Goal: Information Seeking & Learning: Learn about a topic

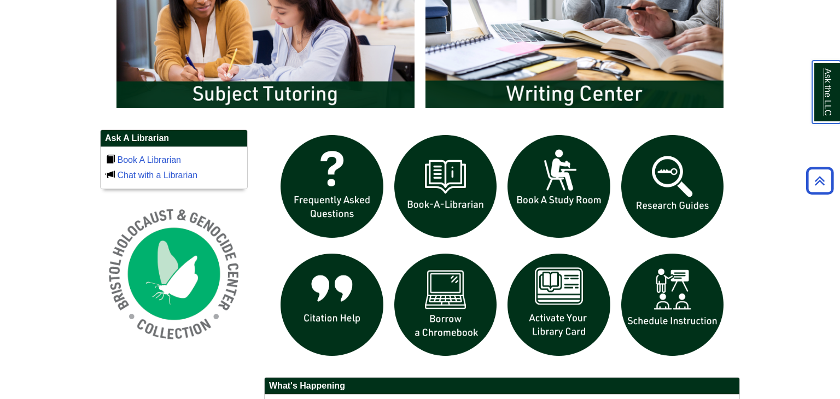
scroll to position [639, 0]
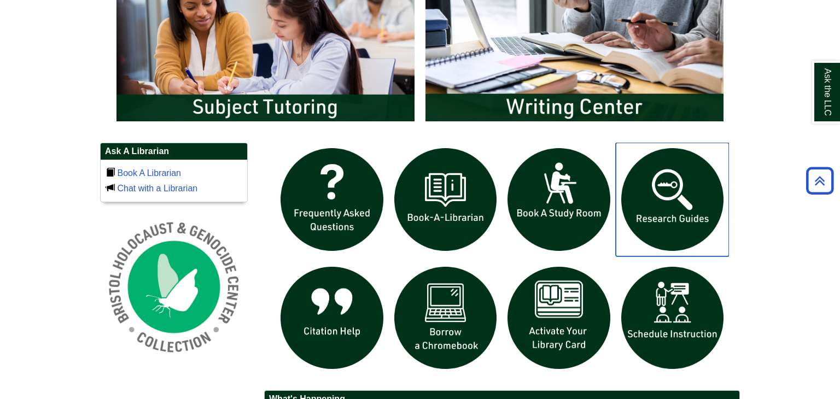
click at [655, 186] on img "slideshow" at bounding box center [673, 200] width 114 height 114
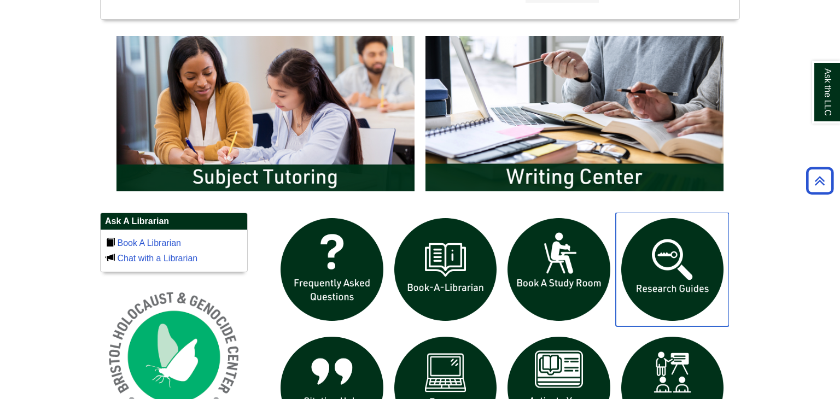
scroll to position [573, 0]
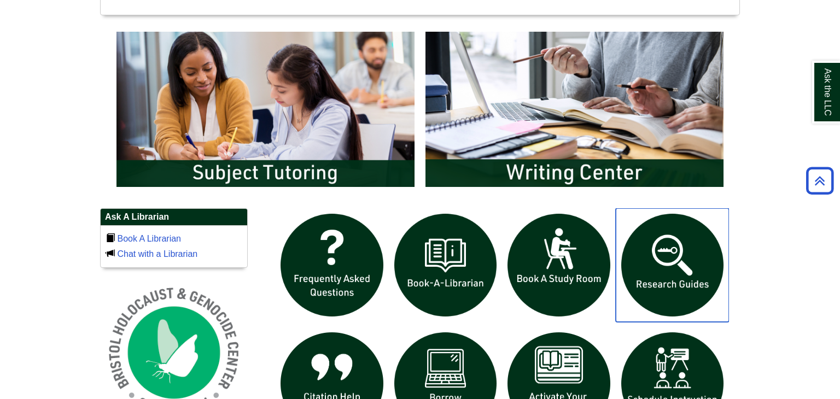
click at [676, 237] on img "slideshow" at bounding box center [673, 265] width 114 height 114
click at [658, 285] on img "slideshow" at bounding box center [673, 265] width 114 height 114
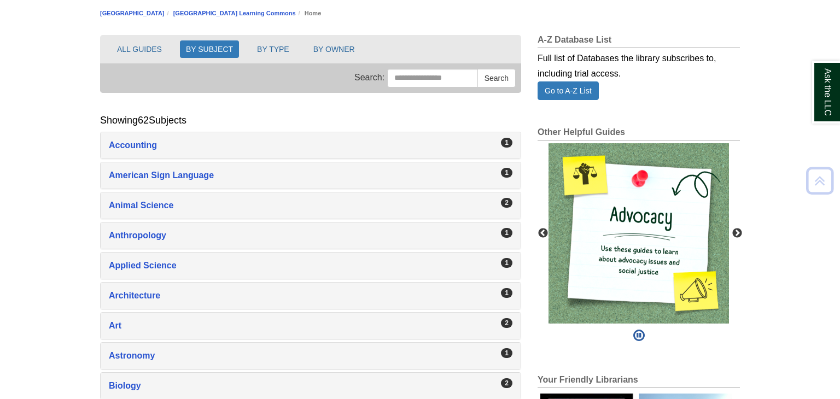
scroll to position [125, 0]
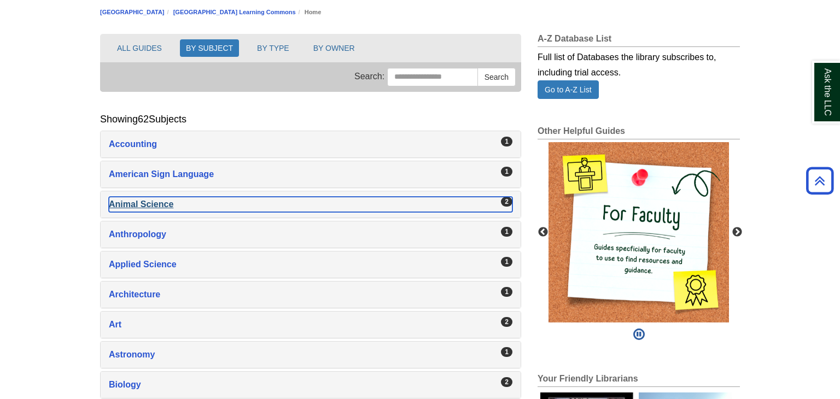
click at [165, 202] on div "Animal Science , 2 guides" at bounding box center [311, 204] width 404 height 15
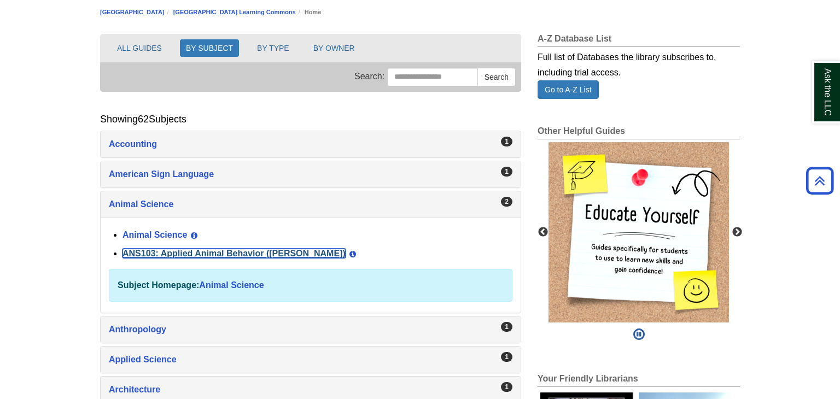
click at [186, 253] on link "ANS103: Applied Animal Behavior ([PERSON_NAME])" at bounding box center [233, 253] width 223 height 9
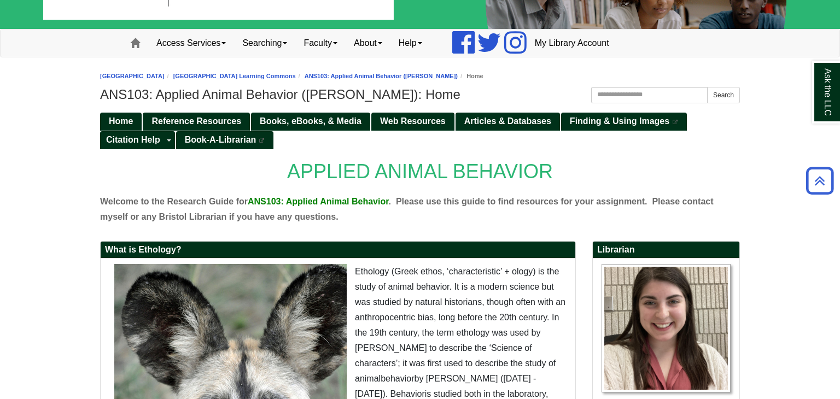
scroll to position [9, 0]
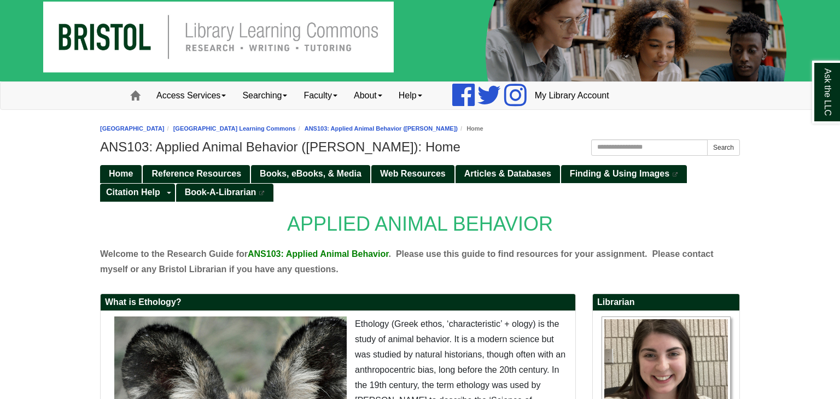
click at [802, 138] on body "Skip to Main Content Toggle navigation Home Access Services Access Services Pol…" at bounding box center [420, 361] width 840 height 740
click at [227, 172] on span "Reference Resources" at bounding box center [196, 173] width 90 height 9
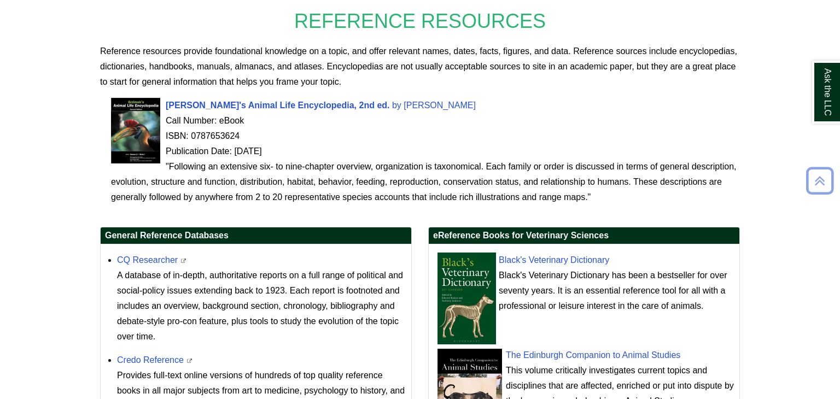
scroll to position [212, 0]
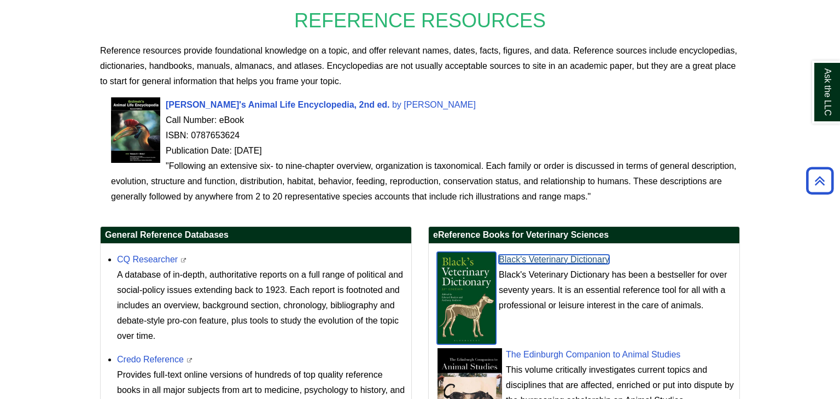
click at [577, 262] on link "Black's Veterinary Dictionary" at bounding box center [554, 259] width 110 height 9
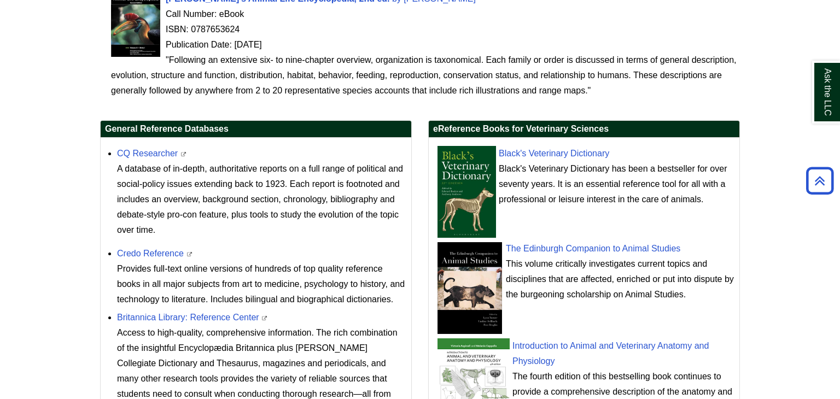
scroll to position [319, 0]
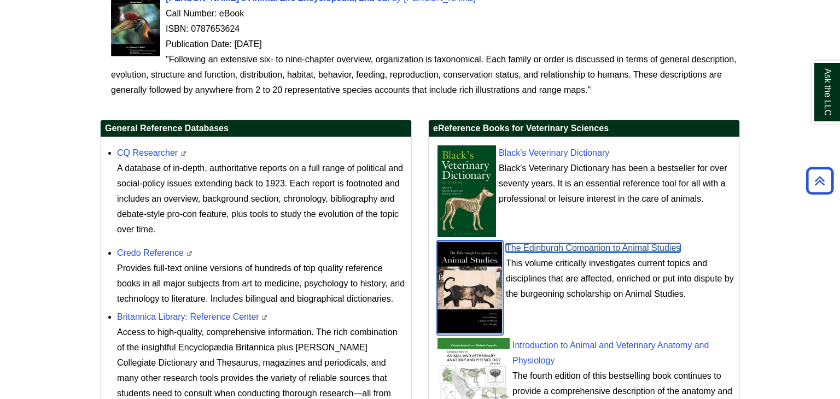
click at [569, 248] on link "The Edinburgh Companion to Animal Studies" at bounding box center [593, 247] width 174 height 9
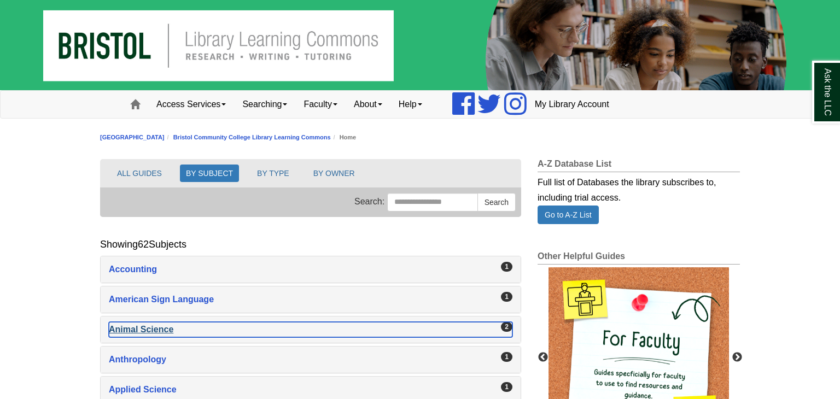
click at [199, 325] on div "Animal Science , 2 guides" at bounding box center [311, 329] width 404 height 15
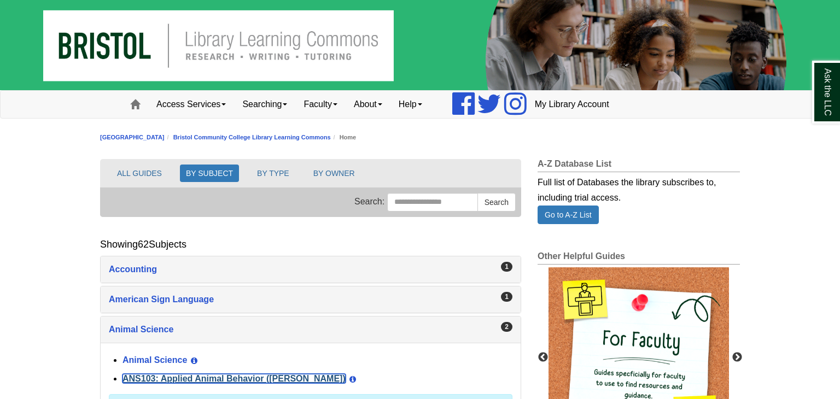
click at [215, 379] on link "ANS103: Applied Animal Behavior ([PERSON_NAME])" at bounding box center [233, 378] width 223 height 9
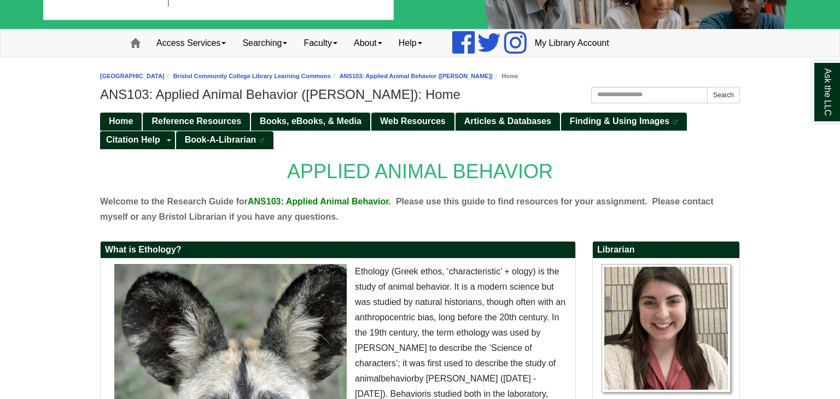
scroll to position [61, 0]
click at [504, 121] on span "Articles & Databases" at bounding box center [507, 120] width 87 height 9
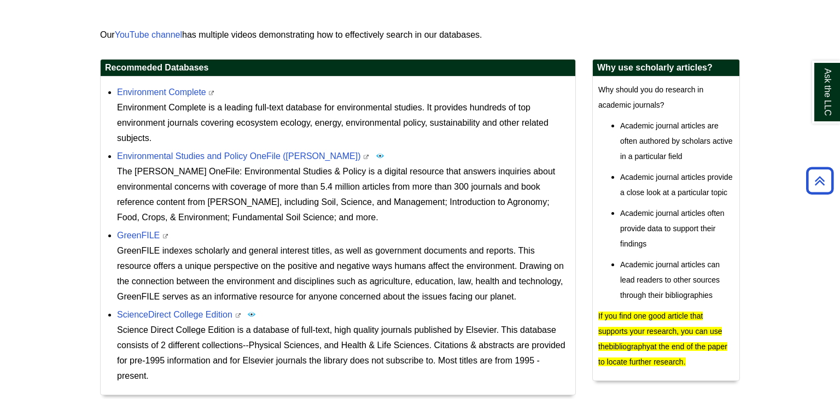
scroll to position [317, 0]
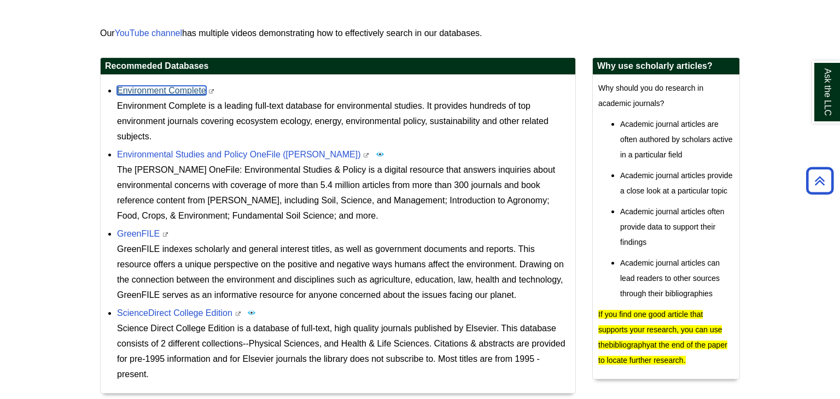
click at [168, 92] on link "Environment Complete" at bounding box center [161, 90] width 89 height 9
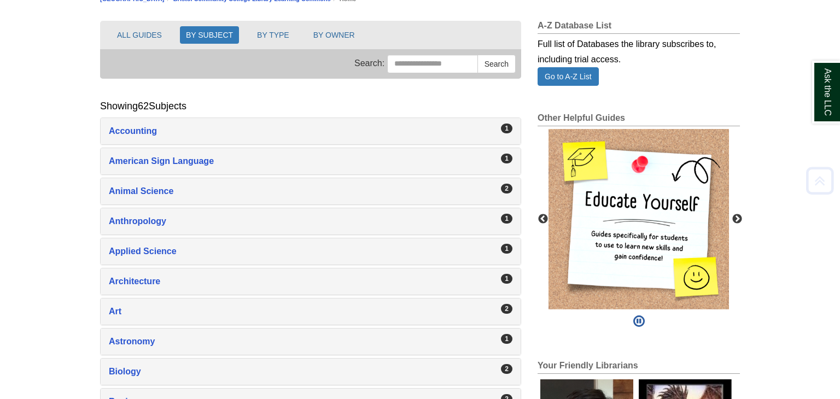
scroll to position [160, 0]
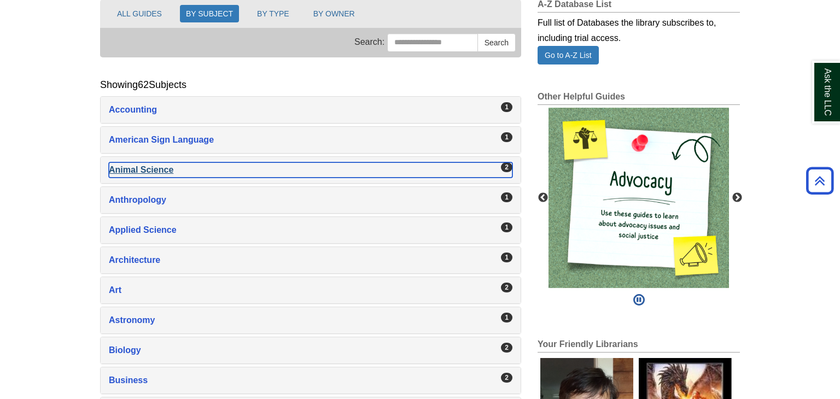
click at [143, 173] on div "Animal Science , 2 guides" at bounding box center [311, 169] width 404 height 15
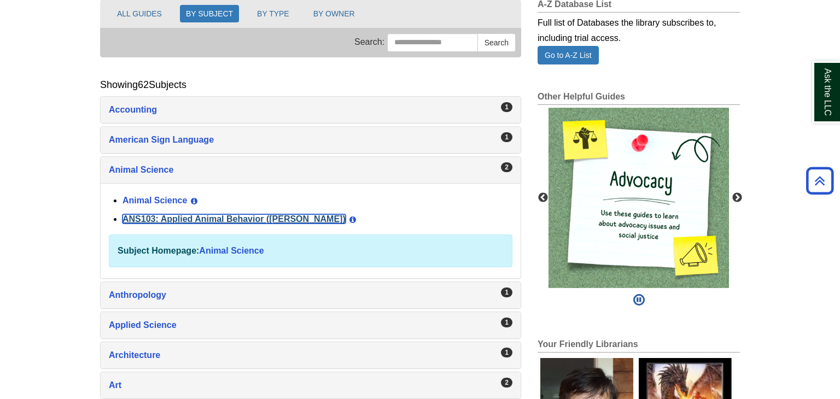
click at [178, 219] on link "ANS103: Applied Animal Behavior ([PERSON_NAME])" at bounding box center [233, 218] width 223 height 9
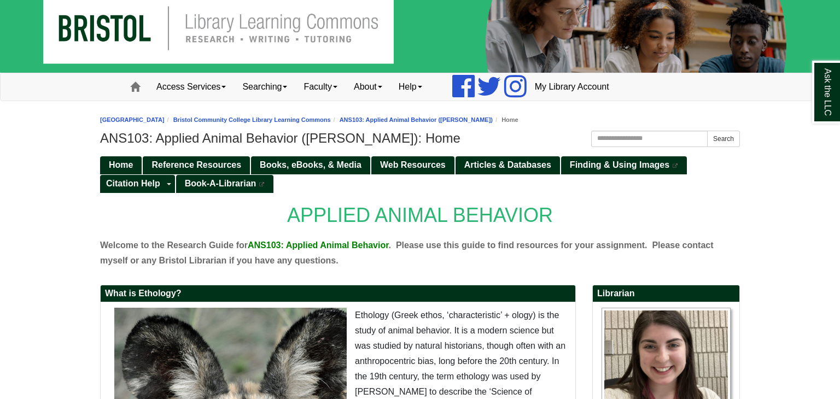
scroll to position [19, 0]
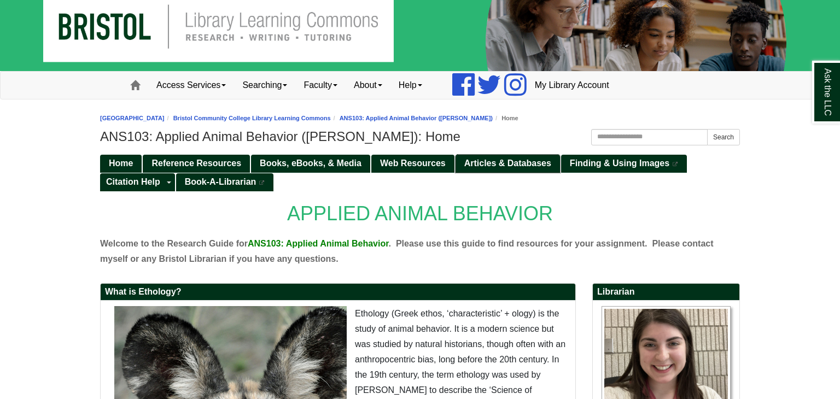
click at [507, 159] on span "Articles & Databases" at bounding box center [507, 163] width 87 height 9
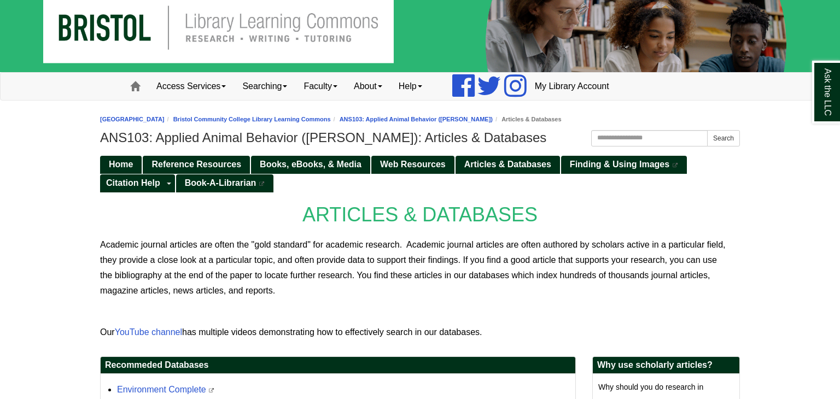
scroll to position [19, 0]
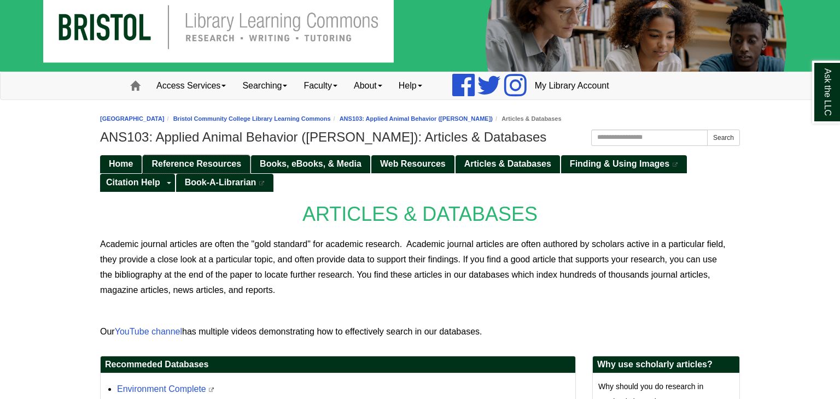
click at [230, 162] on span "Reference Resources" at bounding box center [196, 163] width 90 height 9
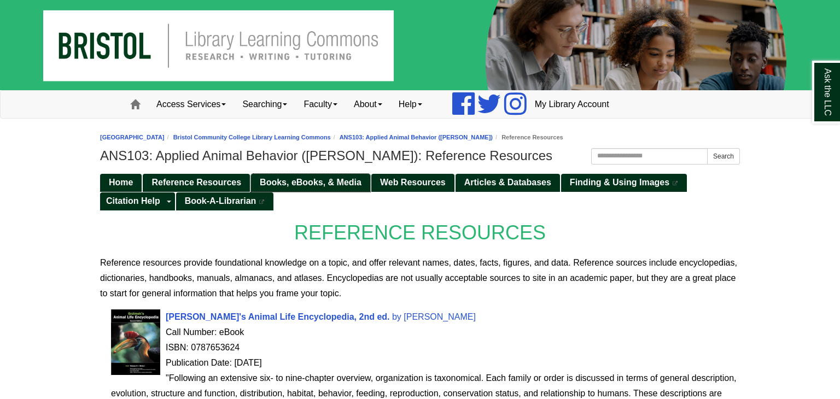
click at [318, 182] on span "Books, eBooks, & Media" at bounding box center [311, 182] width 102 height 9
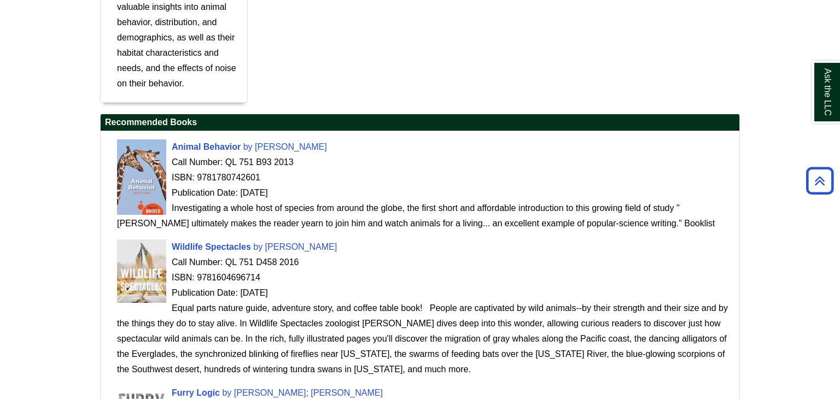
scroll to position [837, 0]
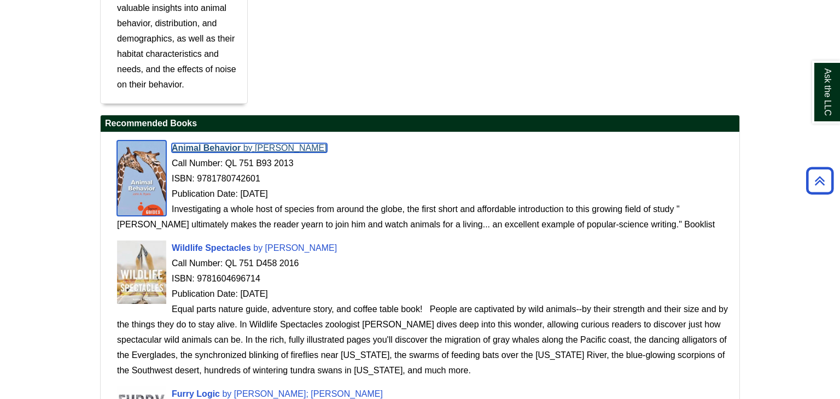
click at [202, 149] on span "Animal Behavior" at bounding box center [206, 147] width 69 height 9
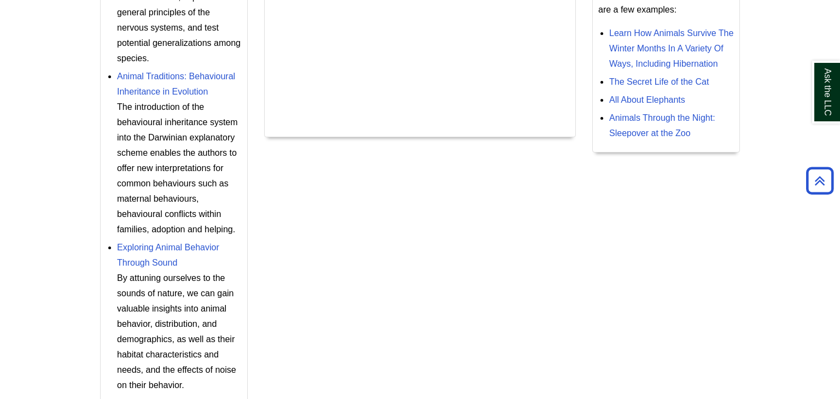
scroll to position [0, 0]
